Goal: Navigation & Orientation: Find specific page/section

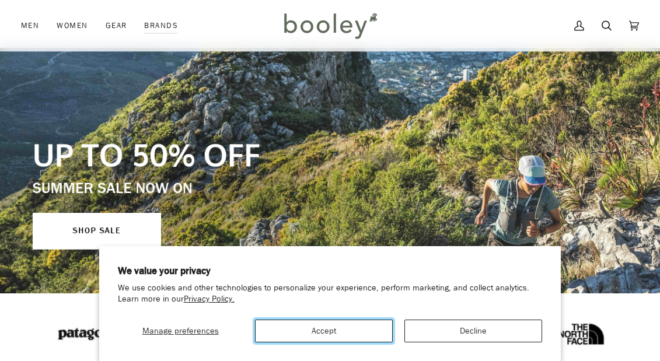
click at [369, 334] on button "Accept" at bounding box center [324, 331] width 138 height 23
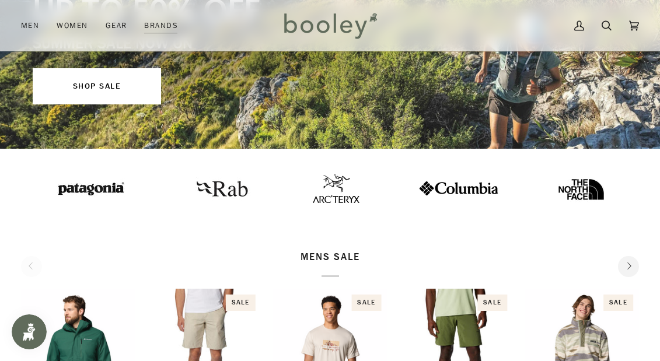
scroll to position [310, 0]
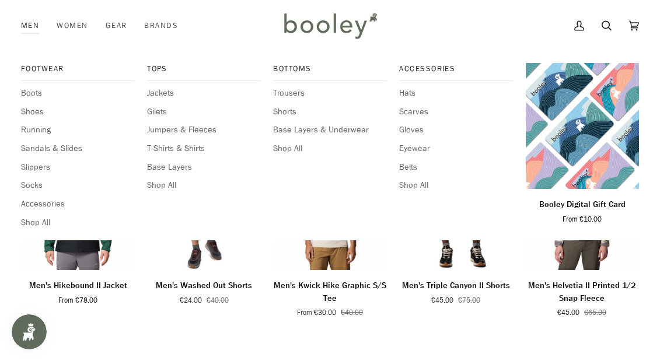
click at [28, 28] on link "Men" at bounding box center [34, 25] width 27 height 51
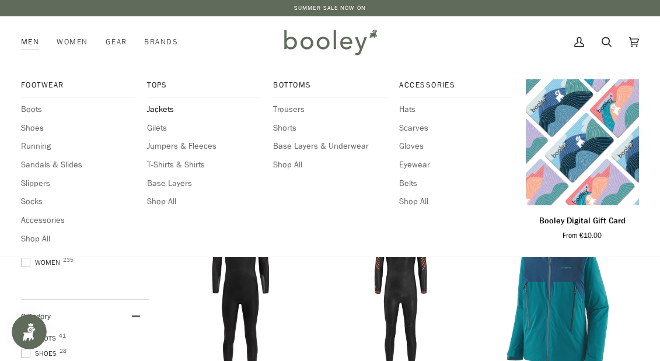
click at [157, 110] on span "Jackets" at bounding box center [203, 109] width 113 height 13
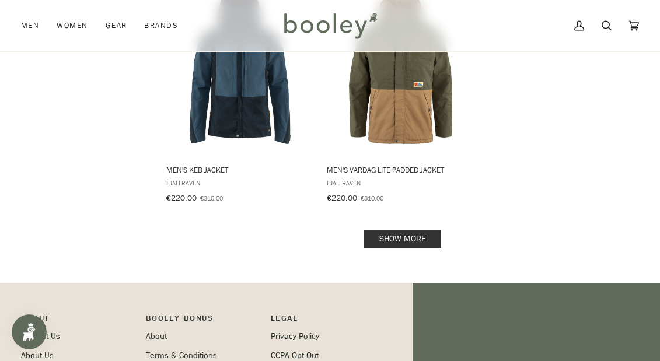
scroll to position [1666, 0]
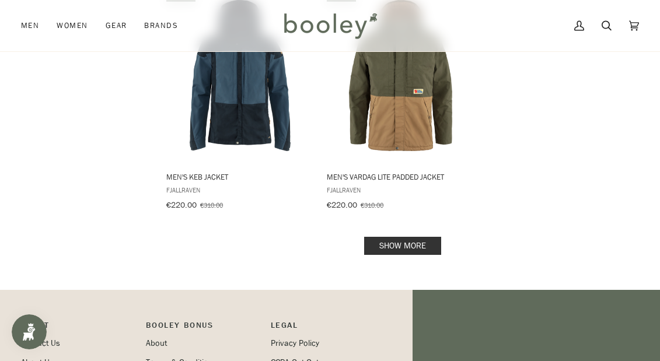
click at [429, 237] on link "Show more" at bounding box center [402, 246] width 77 height 18
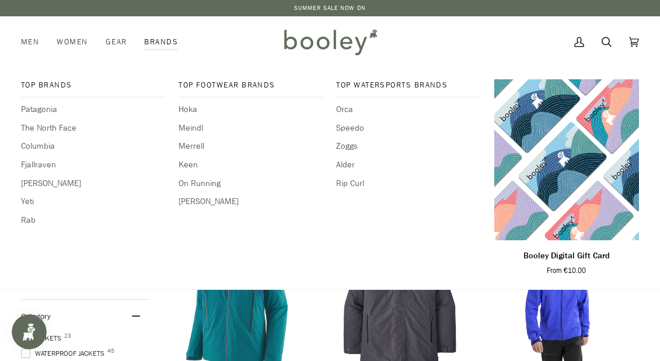
click at [155, 43] on link "Brands" at bounding box center [160, 41] width 51 height 51
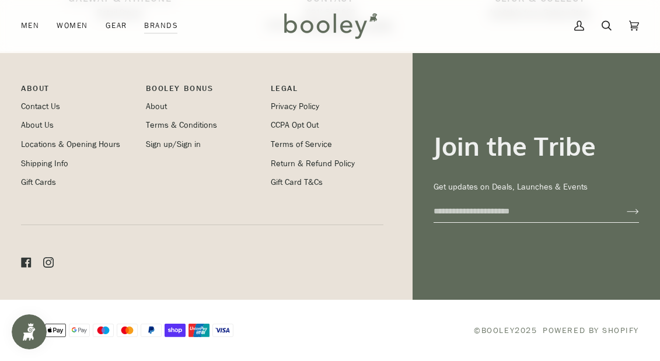
scroll to position [1729, 0]
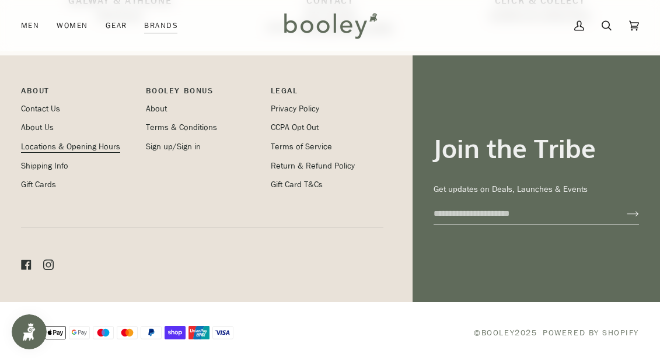
click at [104, 149] on link "Locations & Opening Hours" at bounding box center [70, 146] width 99 height 11
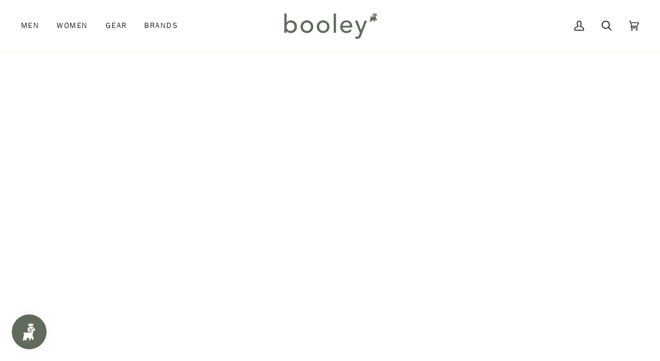
scroll to position [141, 0]
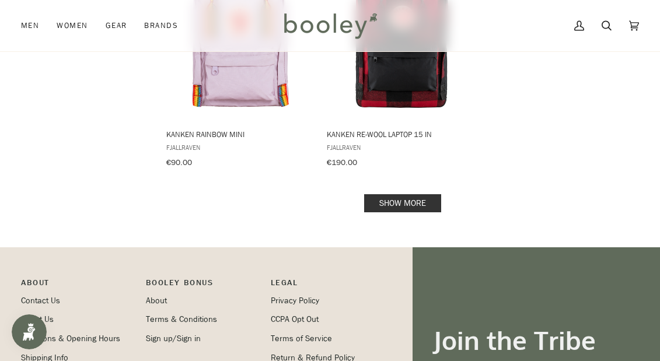
scroll to position [1771, 0]
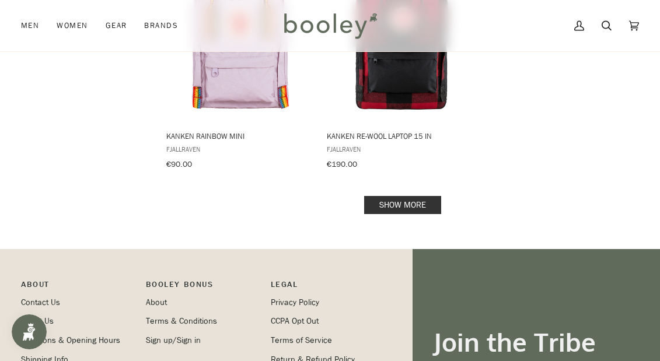
click at [394, 196] on link "Show more" at bounding box center [402, 205] width 77 height 18
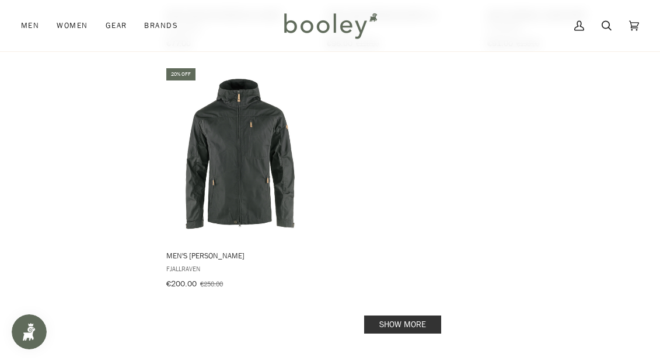
scroll to position [3333, 0]
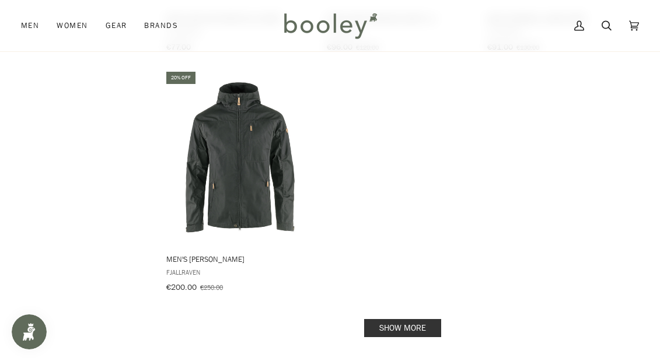
click at [383, 319] on link "Show more" at bounding box center [402, 328] width 77 height 18
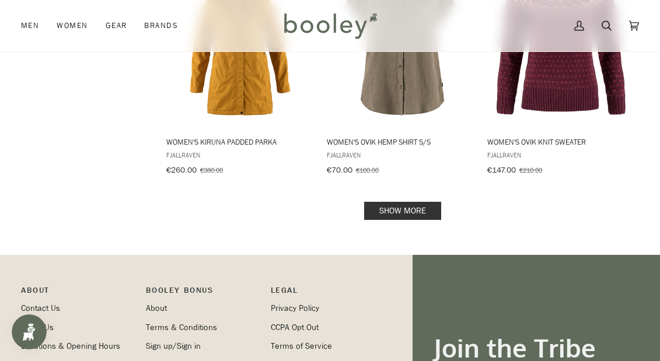
scroll to position [4894, 0]
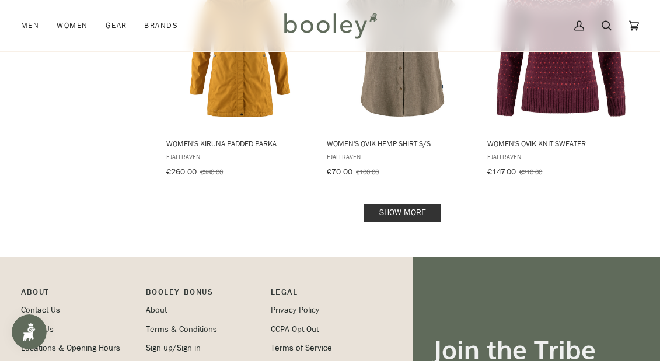
click at [369, 204] on link "Show more" at bounding box center [402, 213] width 77 height 18
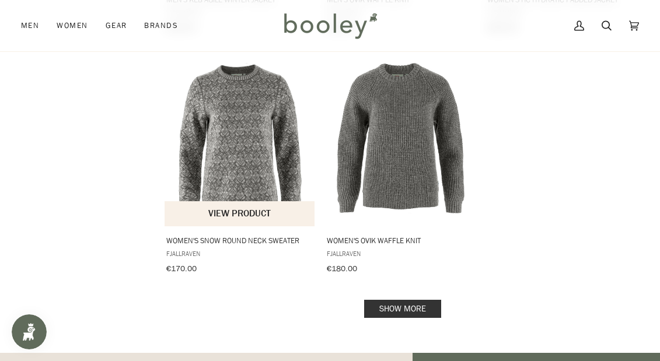
scroll to position [6535, 0]
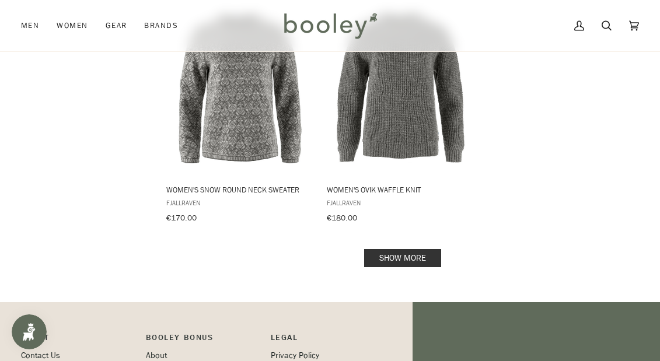
click at [388, 249] on link "Show more" at bounding box center [402, 258] width 77 height 18
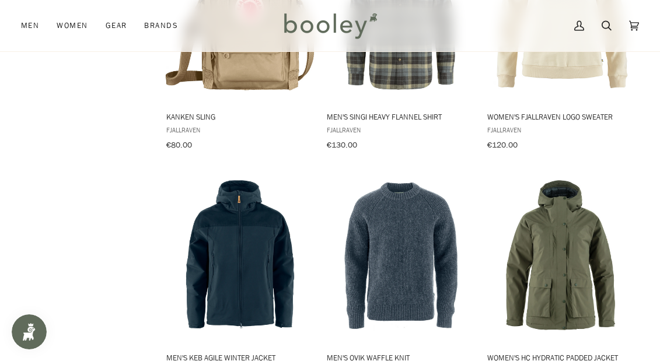
scroll to position [6127, 0]
